Goal: Communication & Community: Answer question/provide support

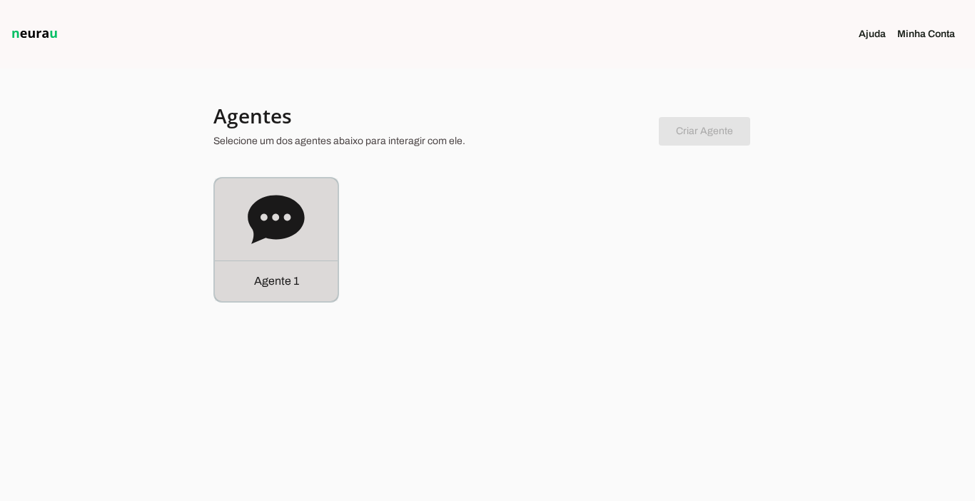
click at [280, 287] on p "Agente 1" at bounding box center [276, 281] width 45 height 17
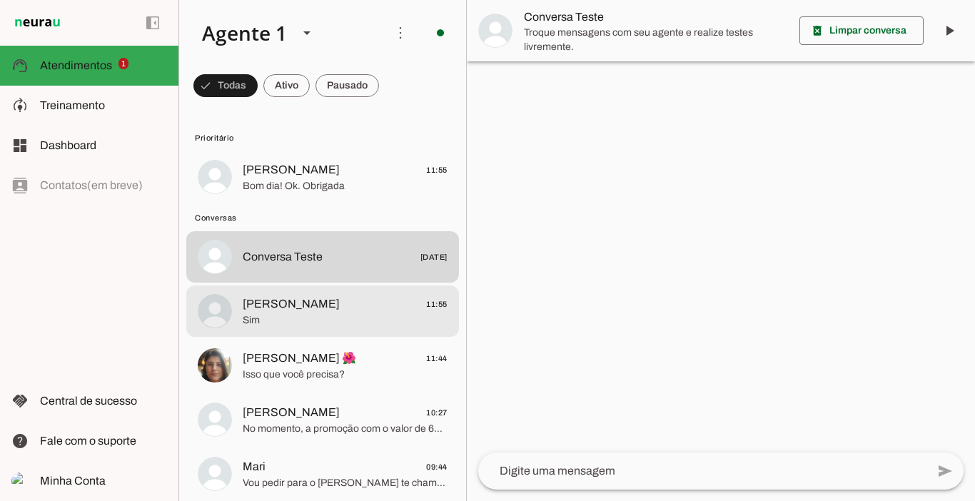
click at [281, 306] on span "[PERSON_NAME]" at bounding box center [291, 303] width 97 height 17
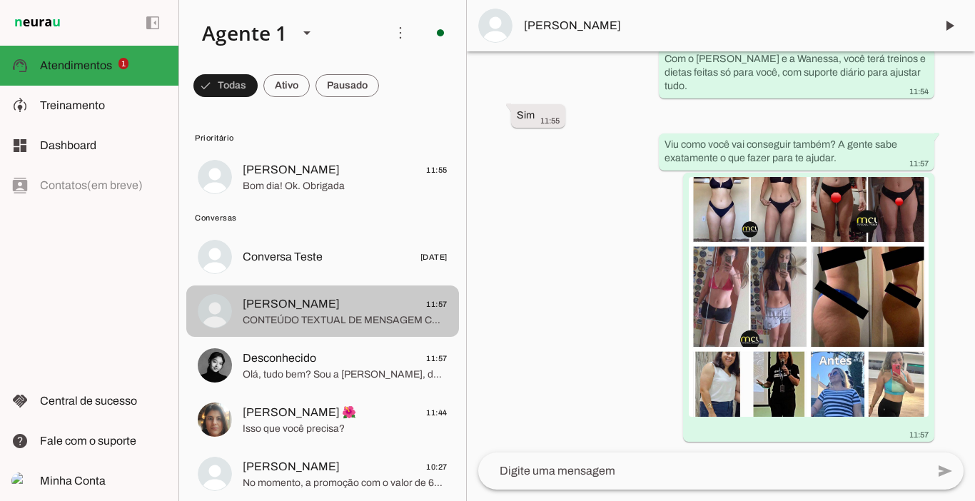
scroll to position [617, 0]
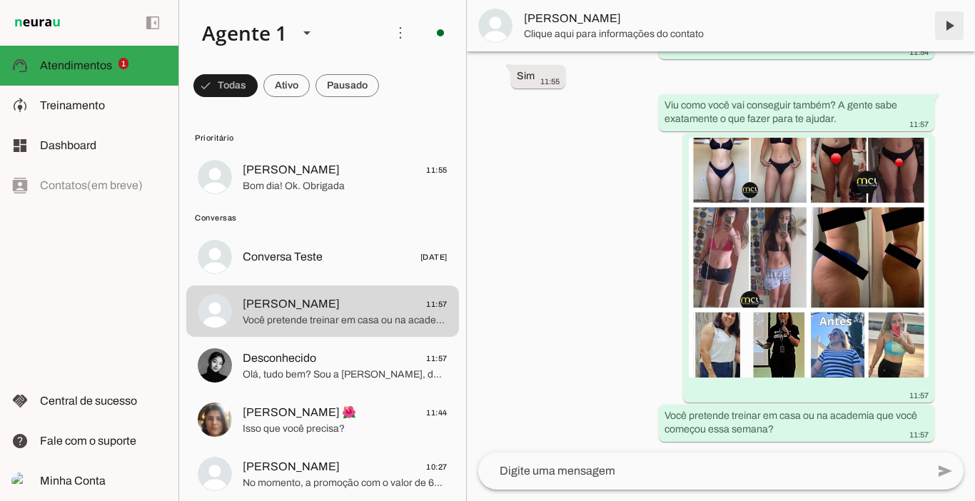
click at [951, 27] on span at bounding box center [949, 26] width 34 height 34
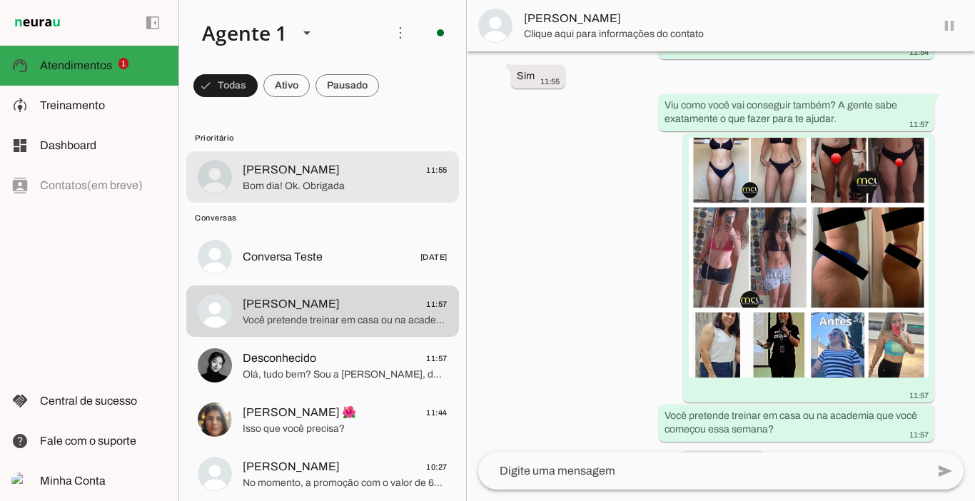
scroll to position [650, 0]
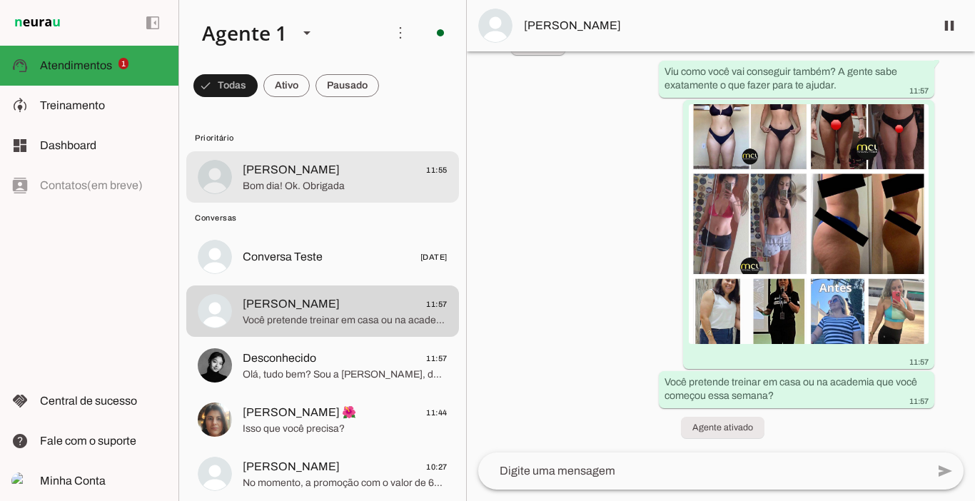
click at [284, 171] on span "[PERSON_NAME]" at bounding box center [291, 169] width 97 height 17
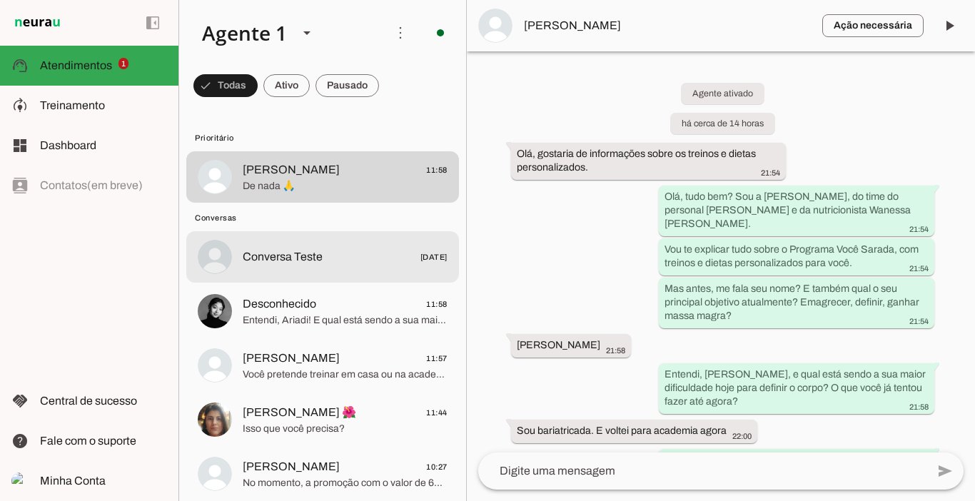
click at [302, 272] on md-item "Conversa Teste [DATE]" at bounding box center [322, 256] width 273 height 51
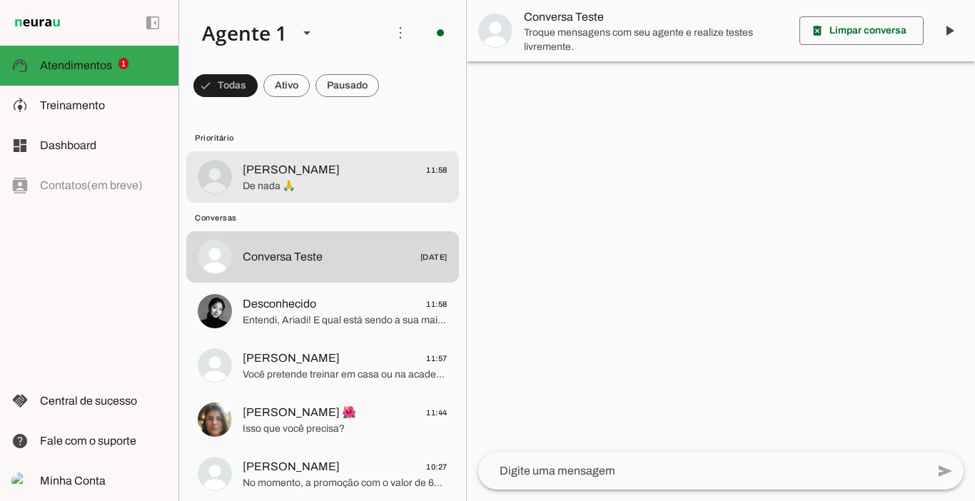
click at [327, 174] on span "[PERSON_NAME] 11:58" at bounding box center [345, 170] width 205 height 18
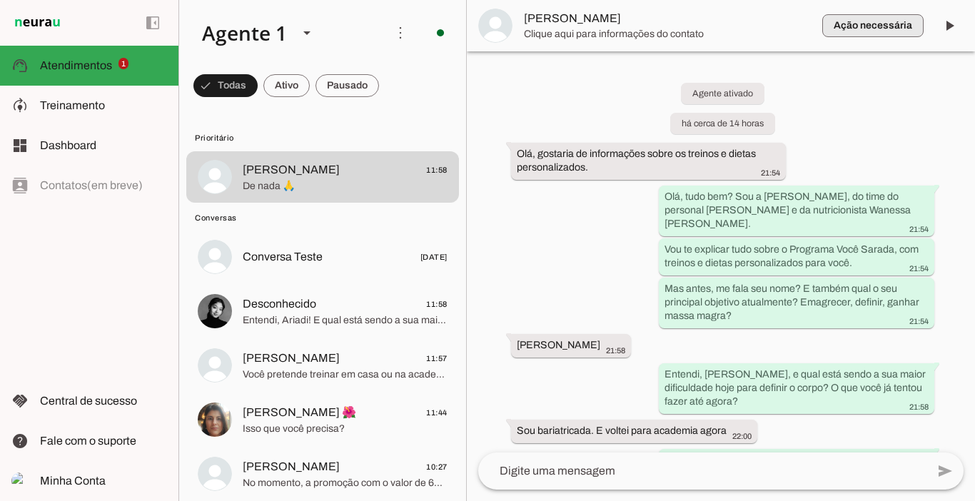
scroll to position [2889, 0]
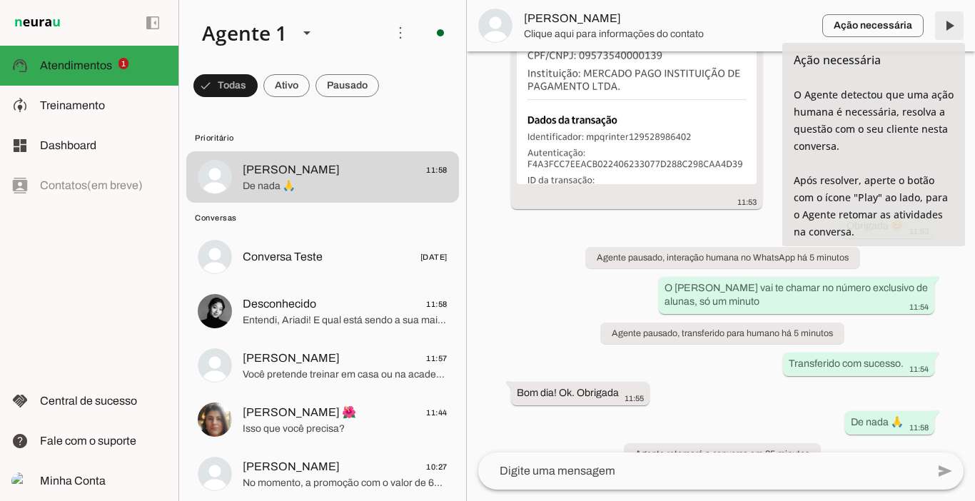
click at [956, 26] on span at bounding box center [949, 26] width 34 height 34
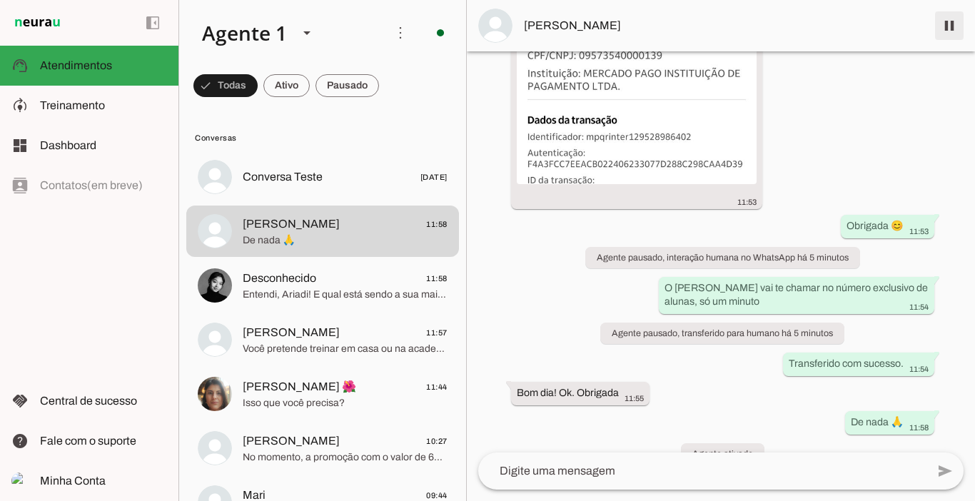
click at [951, 32] on span at bounding box center [949, 26] width 34 height 34
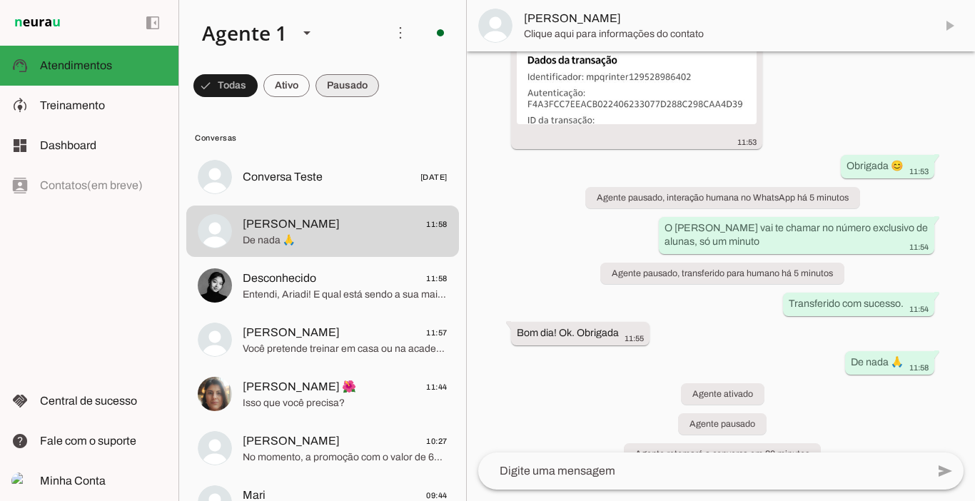
click at [347, 90] on span at bounding box center [347, 86] width 64 height 34
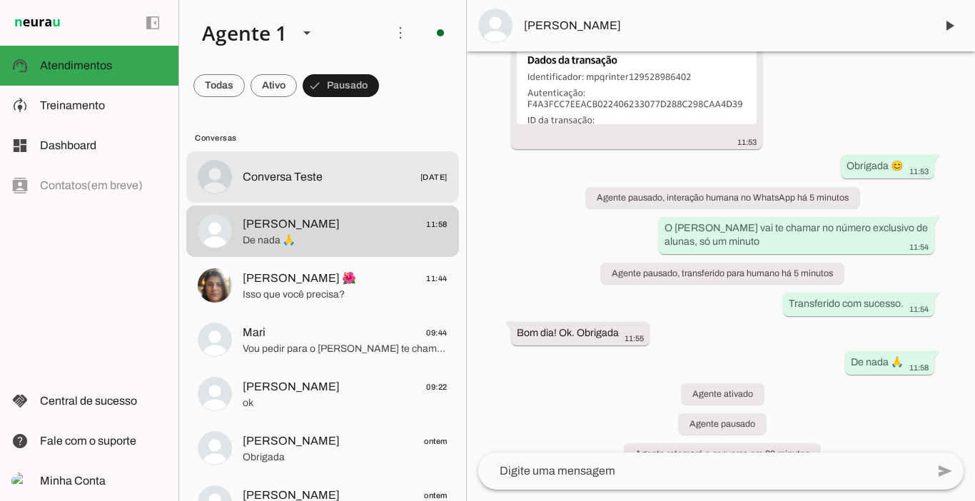
click at [280, 171] on span "Conversa Teste" at bounding box center [283, 176] width 80 height 17
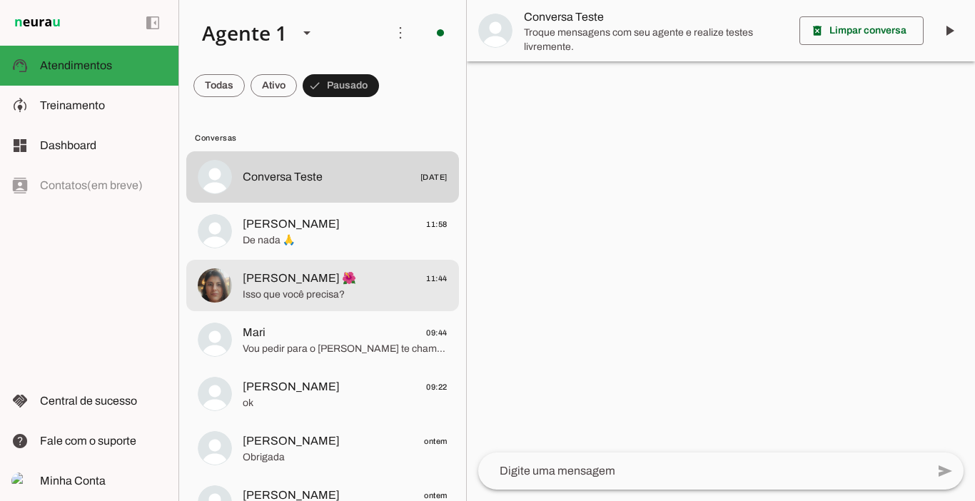
click at [309, 285] on span "[PERSON_NAME] 🌺" at bounding box center [299, 278] width 113 height 17
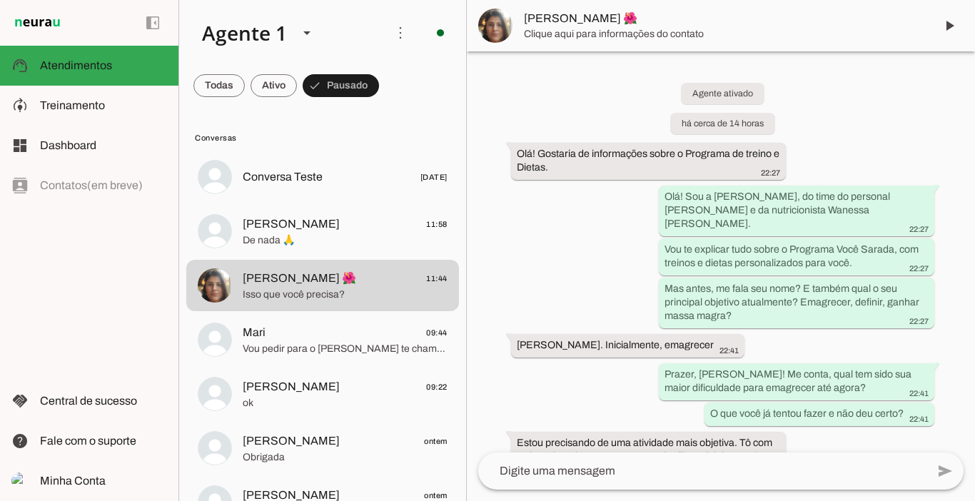
scroll to position [2227, 0]
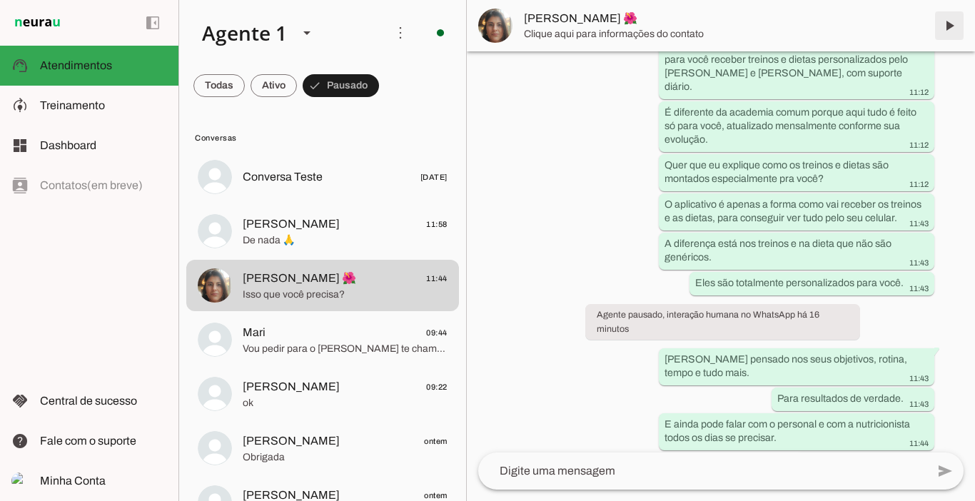
click at [946, 26] on span at bounding box center [949, 26] width 34 height 34
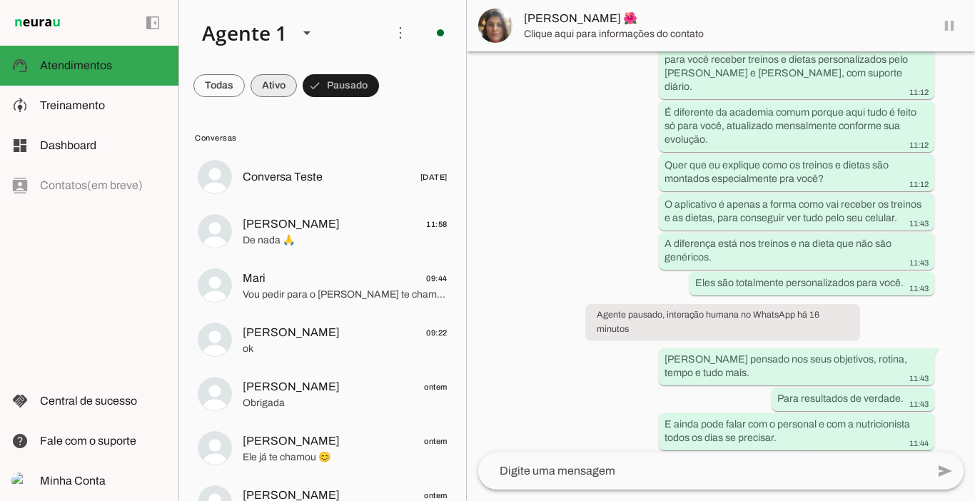
click at [271, 81] on span at bounding box center [274, 86] width 46 height 34
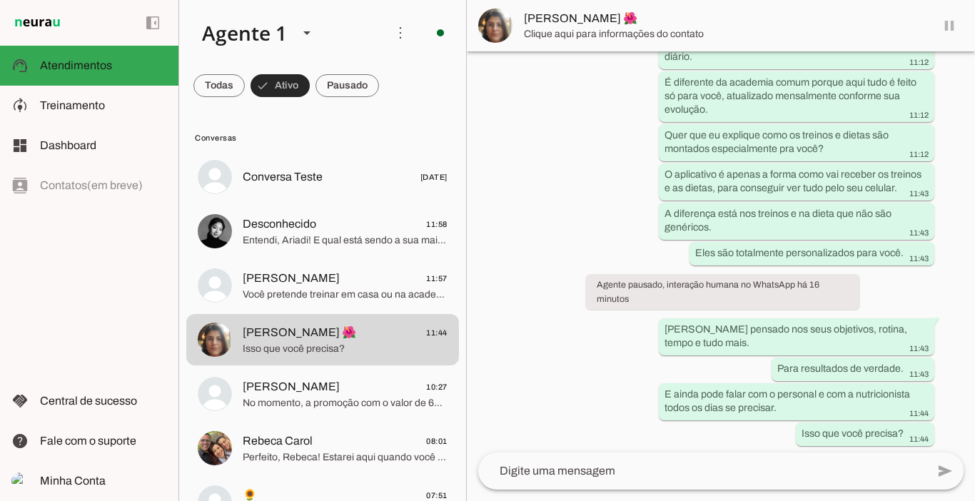
scroll to position [0, 0]
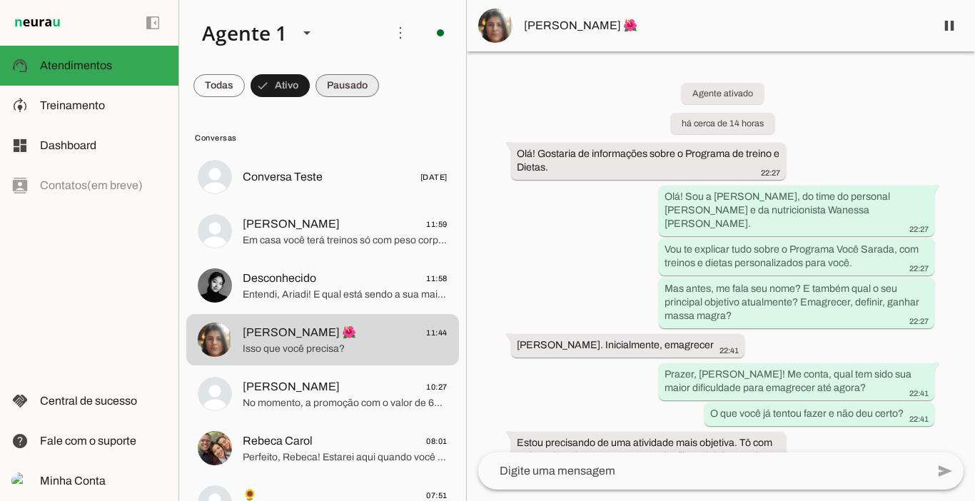
click at [361, 94] on span at bounding box center [347, 86] width 64 height 34
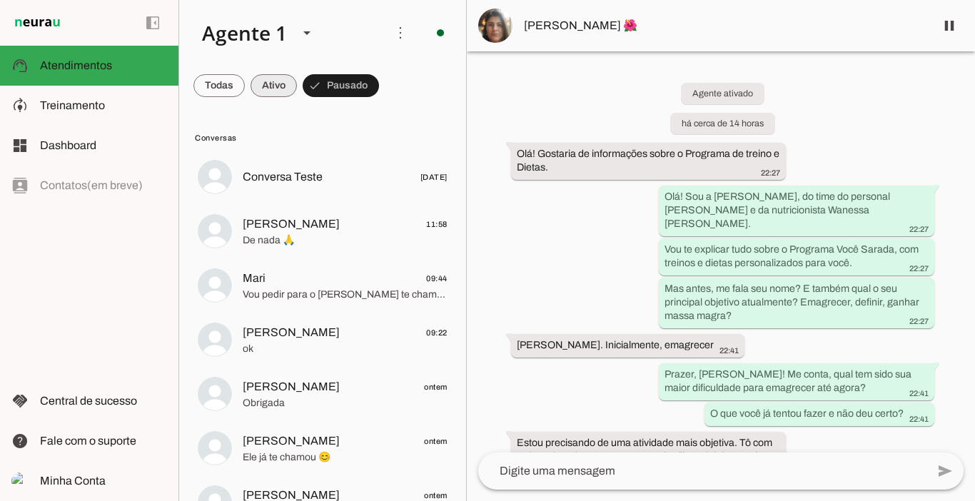
click at [271, 81] on span at bounding box center [274, 86] width 46 height 34
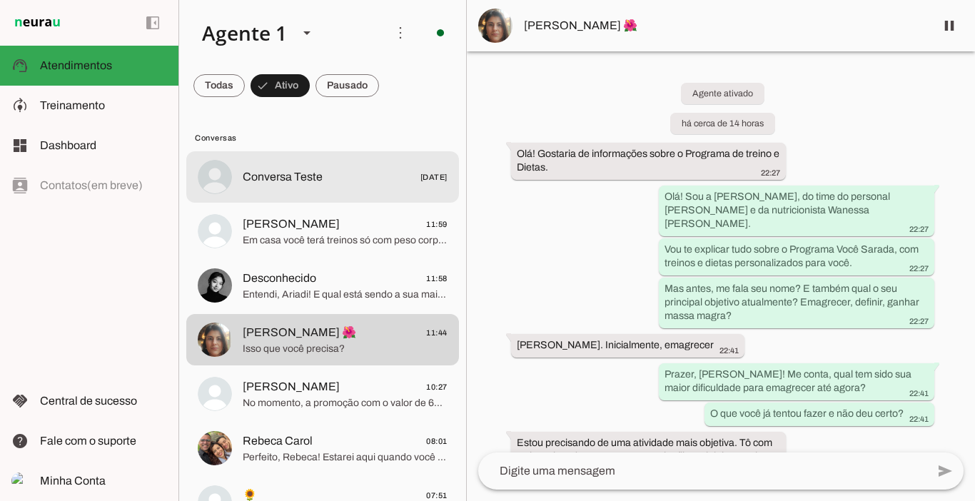
click at [314, 169] on span "Conversa Teste" at bounding box center [283, 176] width 80 height 17
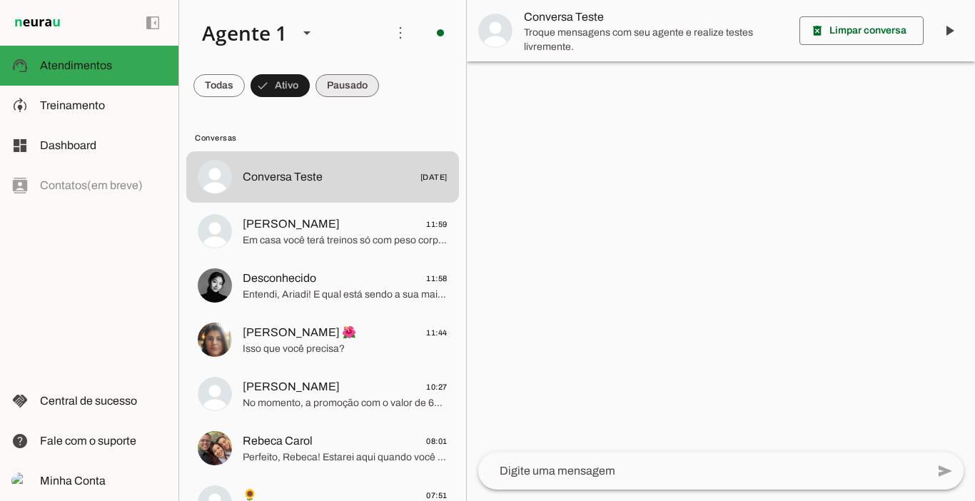
click at [345, 89] on span at bounding box center [347, 86] width 64 height 34
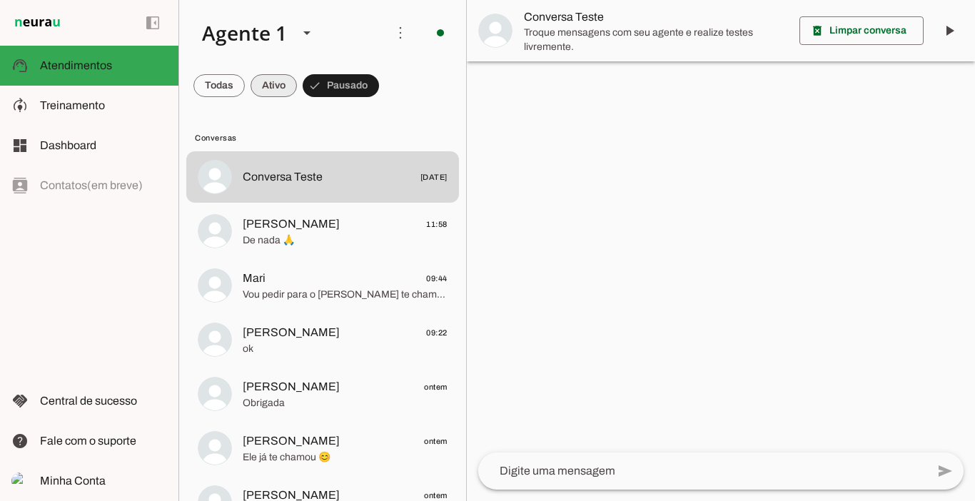
click at [286, 82] on span at bounding box center [274, 86] width 46 height 34
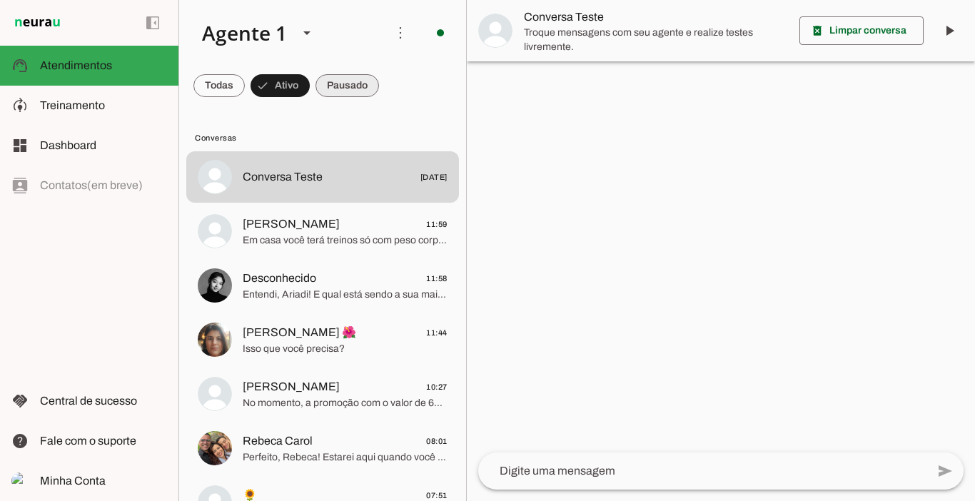
click at [348, 84] on span at bounding box center [347, 86] width 64 height 34
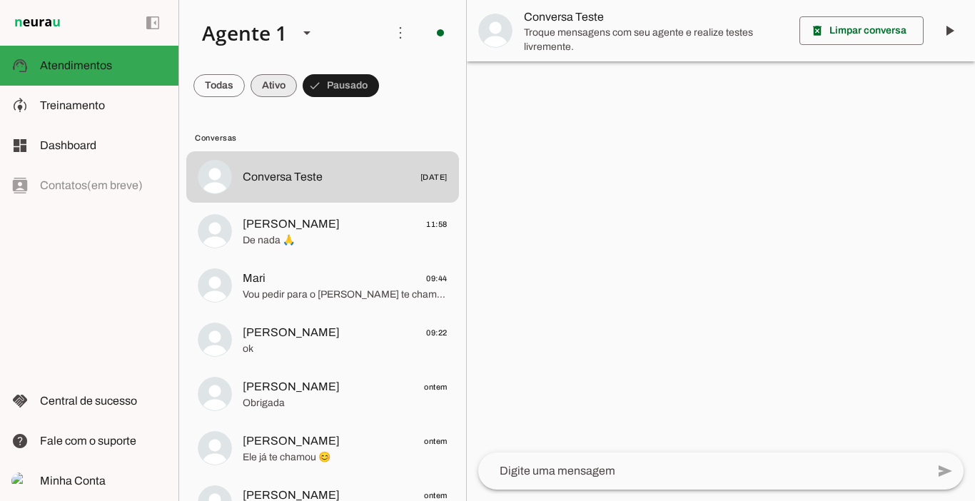
click at [278, 80] on span at bounding box center [274, 86] width 46 height 34
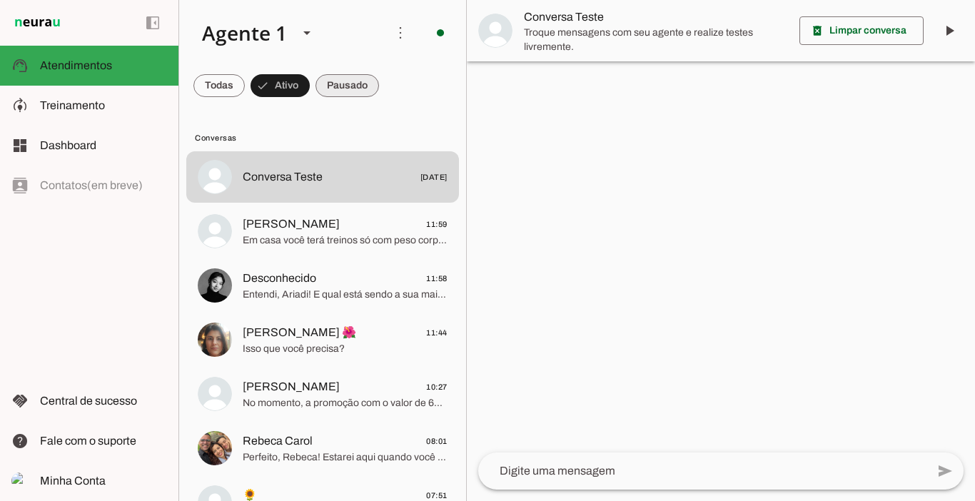
click at [328, 89] on span at bounding box center [347, 86] width 64 height 34
